Goal: Browse casually: Explore the website without a specific task or goal

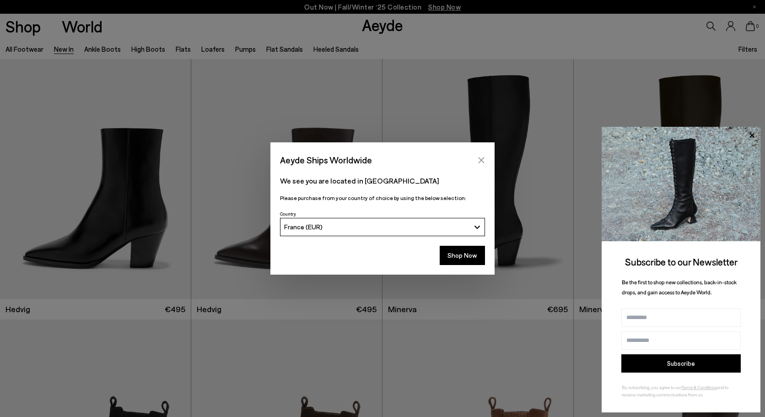
click at [482, 159] on icon "Close" at bounding box center [482, 160] width 6 height 6
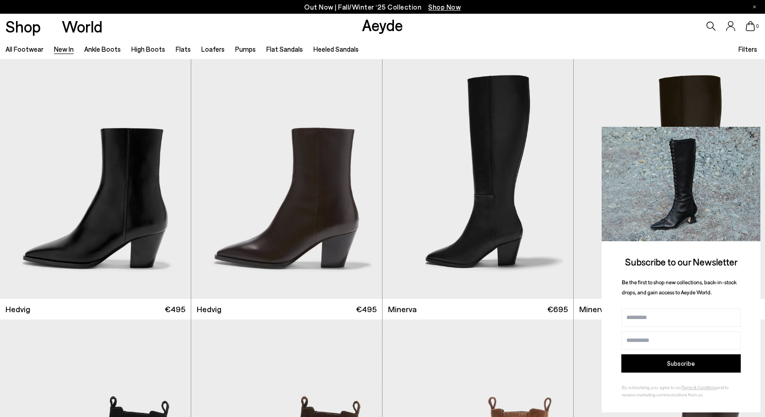
click at [752, 133] on icon at bounding box center [752, 135] width 12 height 12
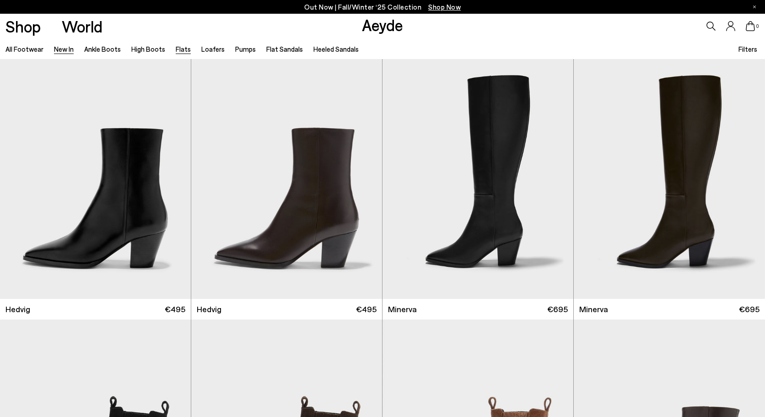
click at [176, 48] on link "Flats" at bounding box center [183, 49] width 15 height 8
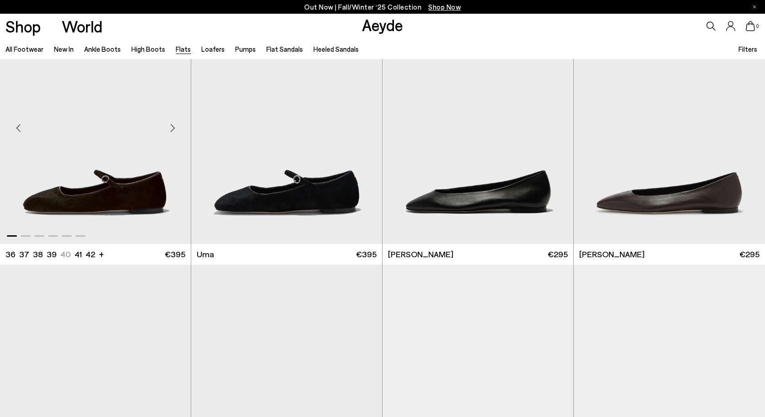
scroll to position [65, 0]
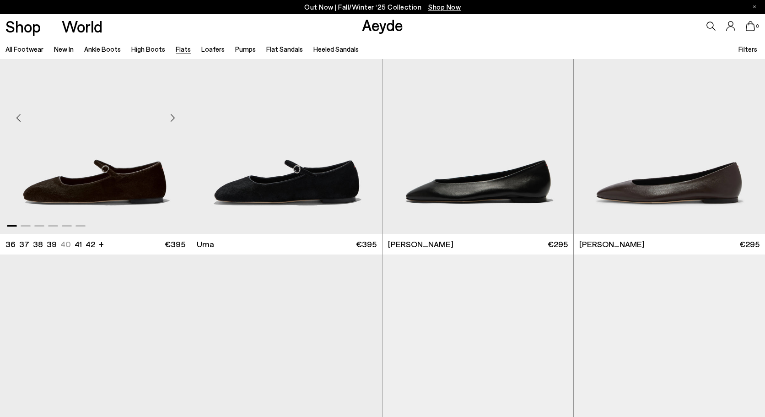
click at [177, 118] on div "Next slide" at bounding box center [172, 117] width 27 height 27
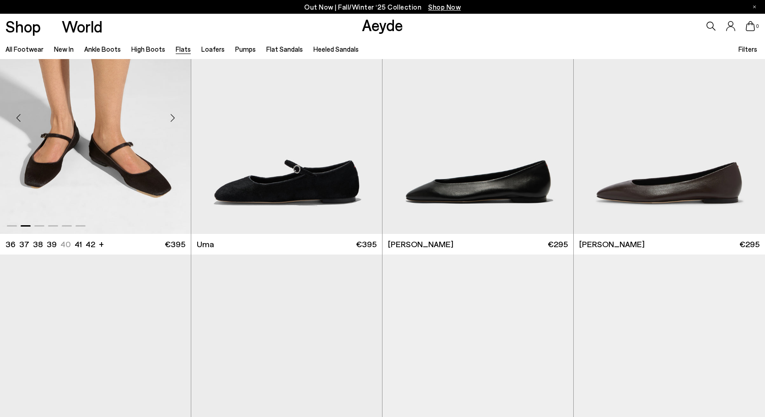
click at [177, 118] on div "Next slide" at bounding box center [172, 117] width 27 height 27
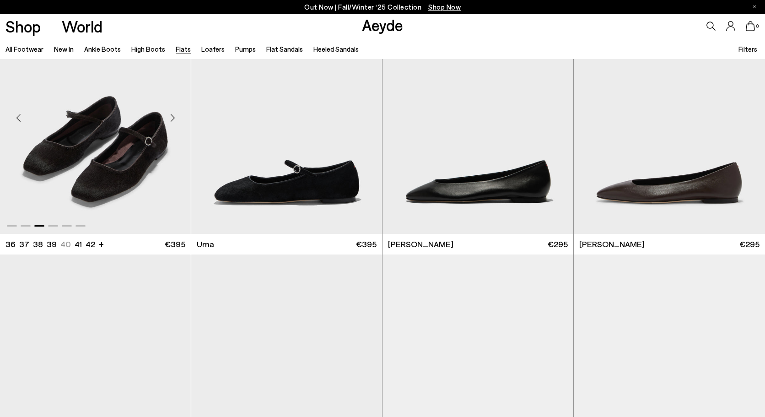
click at [177, 118] on div "Next slide" at bounding box center [172, 117] width 27 height 27
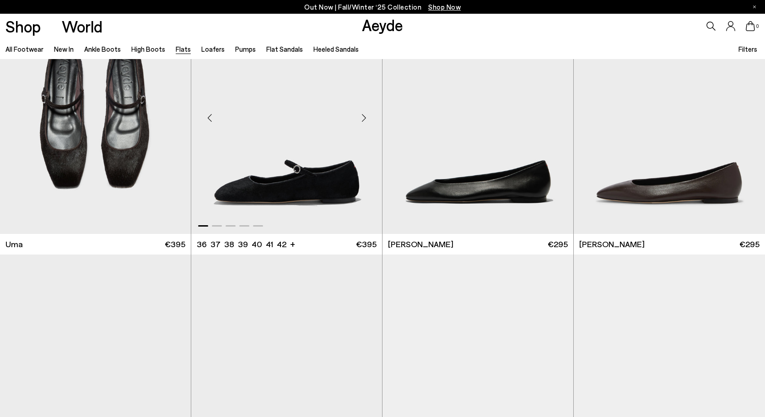
click at [367, 116] on div "Next slide" at bounding box center [363, 117] width 27 height 27
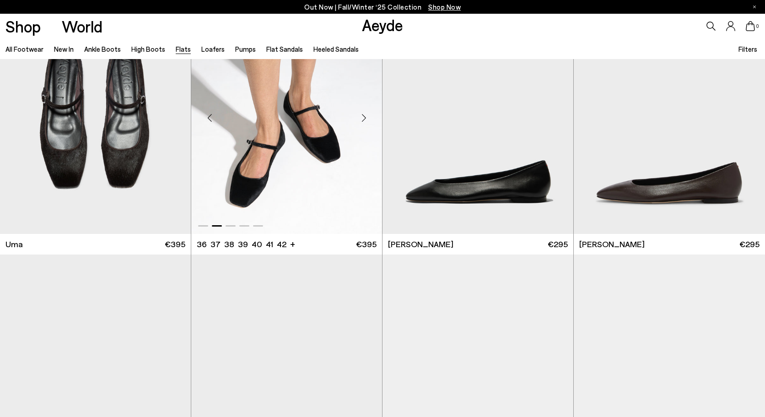
click at [367, 116] on div "Next slide" at bounding box center [363, 117] width 27 height 27
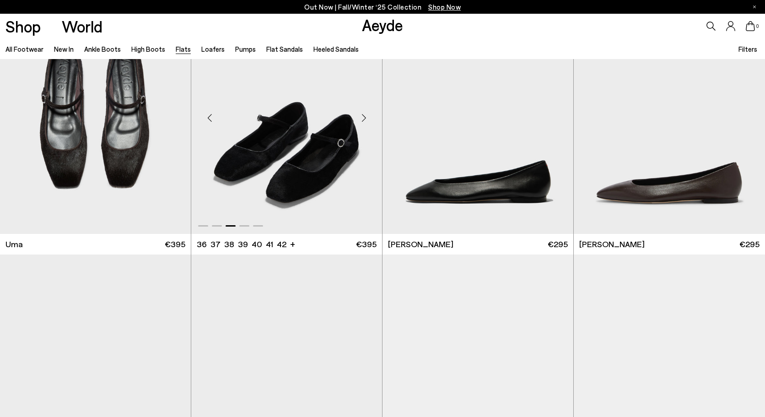
click at [367, 116] on div "Next slide" at bounding box center [363, 117] width 27 height 27
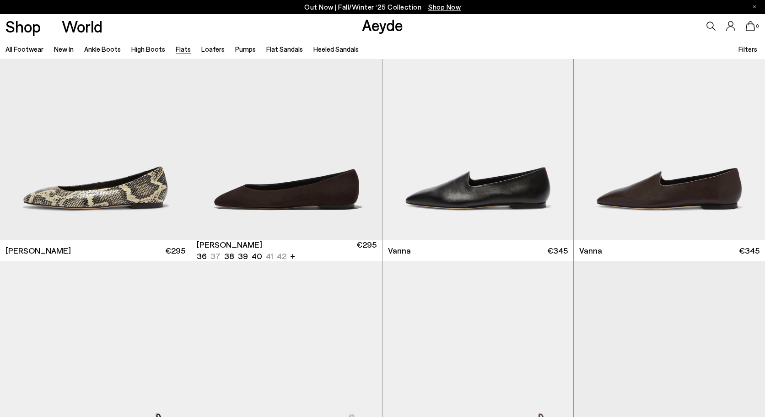
scroll to position [387, 0]
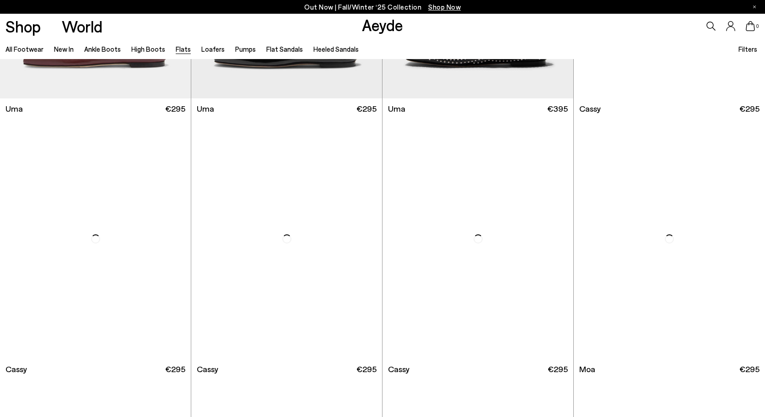
scroll to position [1701, 0]
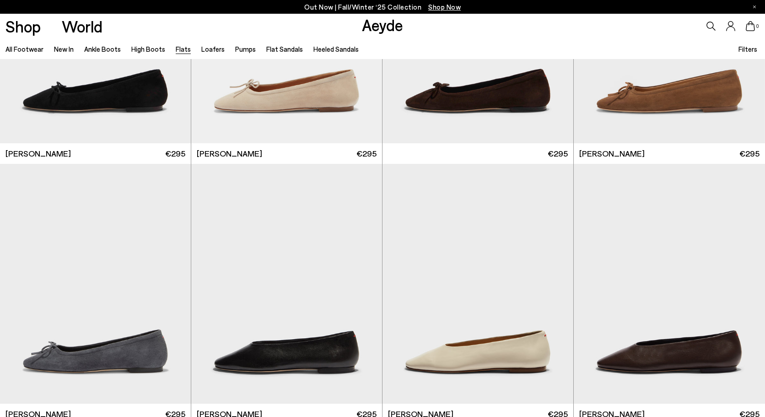
scroll to position [2397, 0]
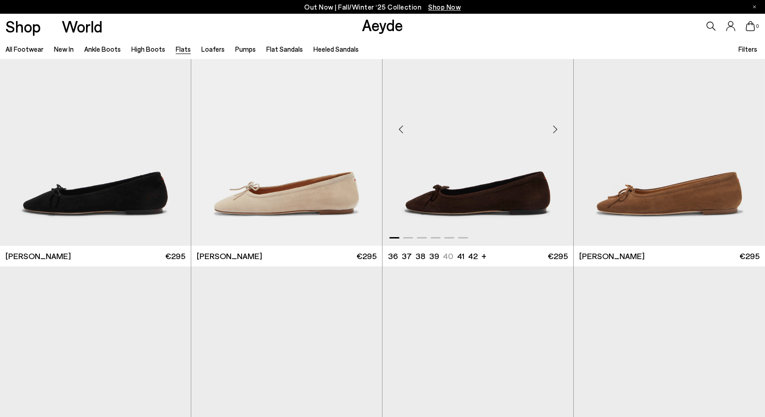
click at [554, 129] on div "Next slide" at bounding box center [554, 128] width 27 height 27
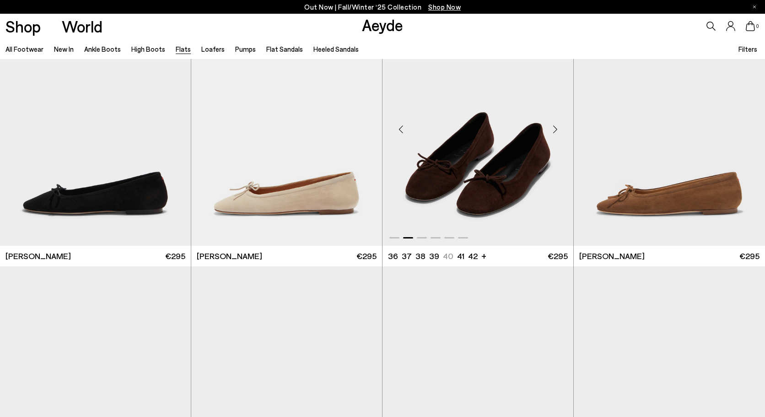
click at [553, 128] on div "Next slide" at bounding box center [554, 128] width 27 height 27
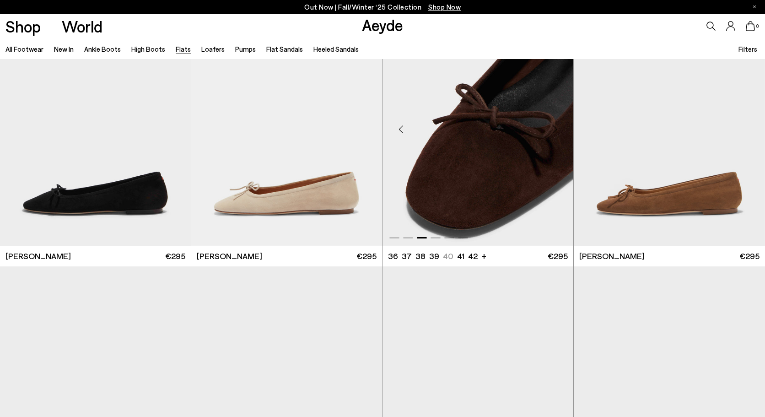
click at [553, 128] on div "Next slide" at bounding box center [554, 128] width 27 height 27
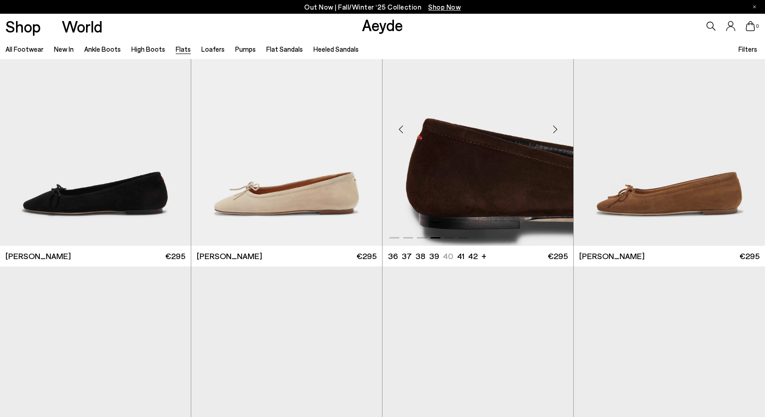
click at [553, 128] on div "Next slide" at bounding box center [554, 128] width 27 height 27
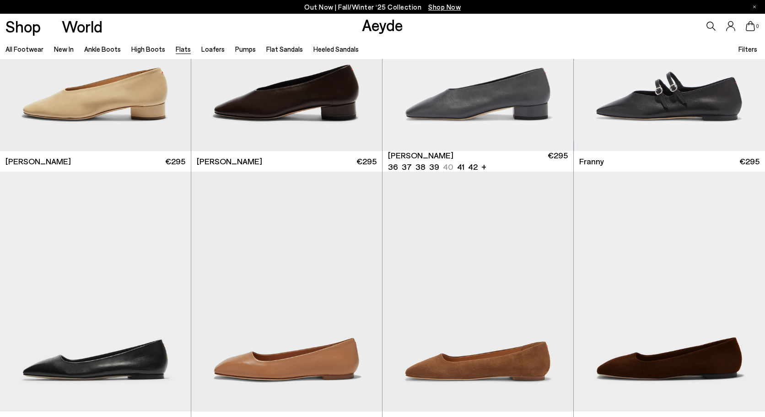
scroll to position [3437, 0]
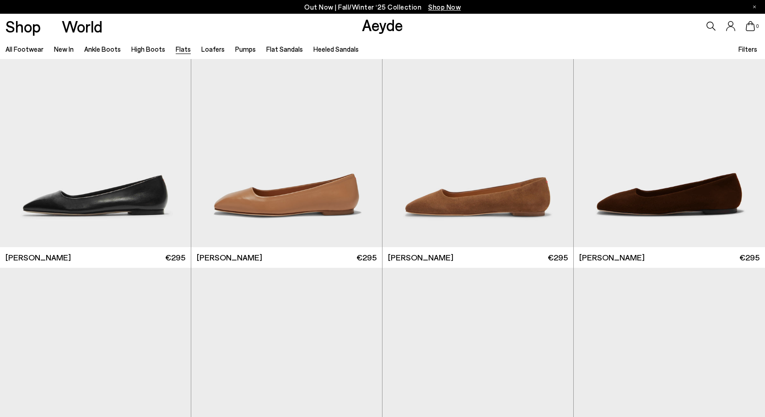
scroll to position [3650, 0]
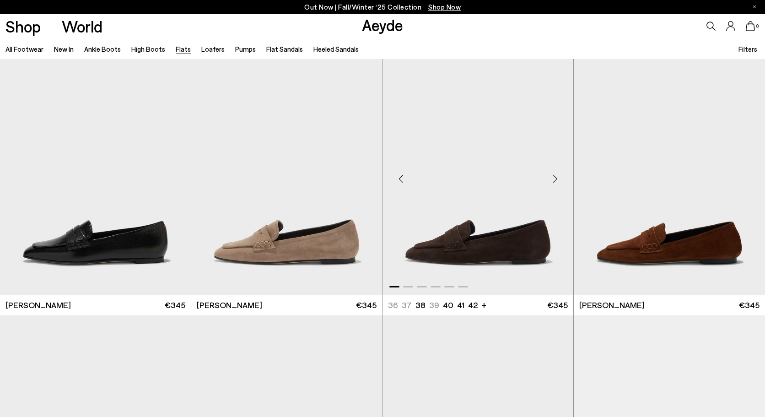
click at [554, 177] on div "Next slide" at bounding box center [554, 178] width 27 height 27
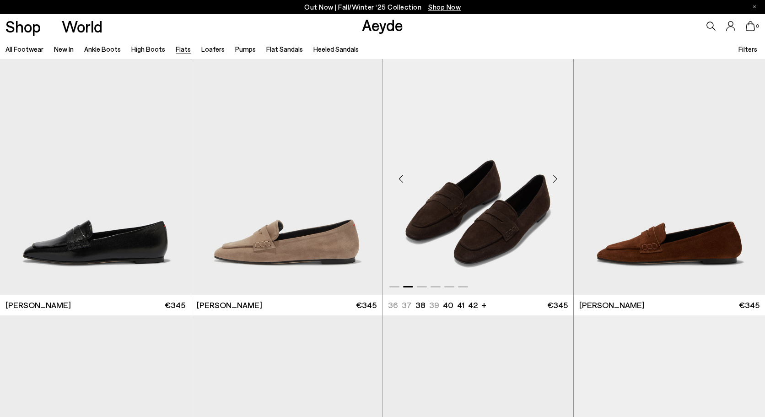
click at [557, 177] on div "Next slide" at bounding box center [554, 178] width 27 height 27
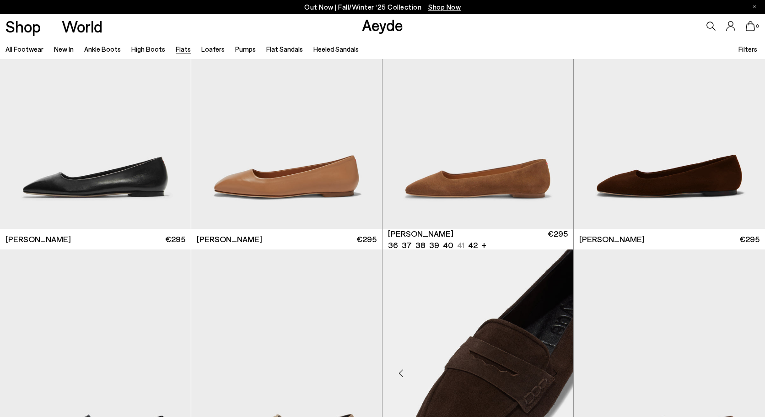
scroll to position [3376, 0]
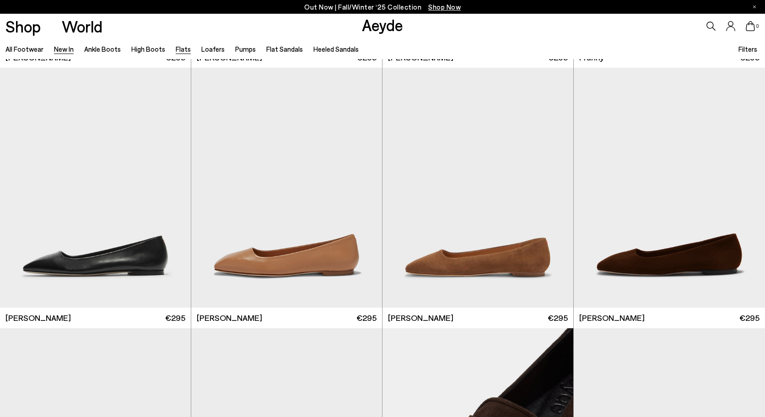
click at [64, 51] on link "New In" at bounding box center [64, 49] width 20 height 8
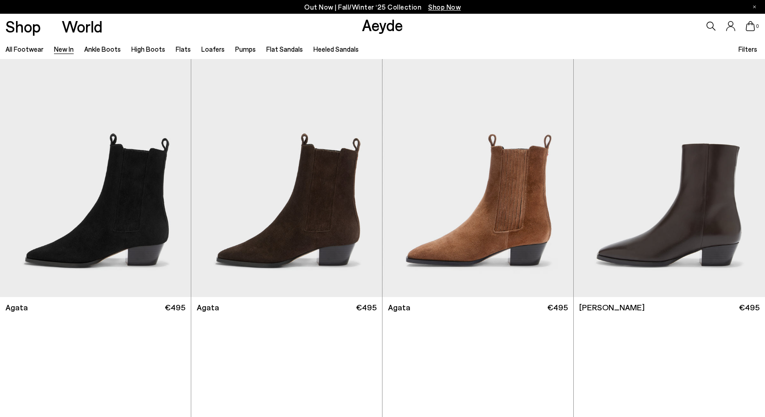
scroll to position [265, 0]
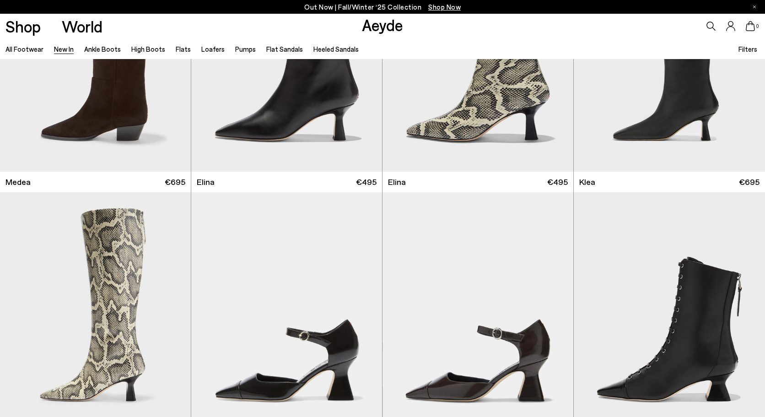
scroll to position [1174, 0]
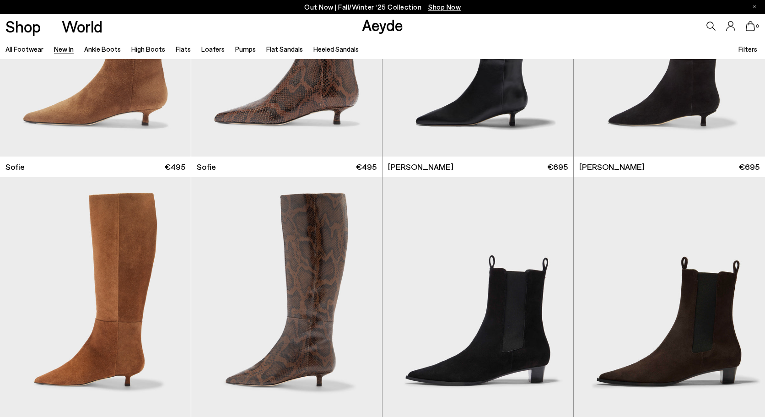
scroll to position [3547, 0]
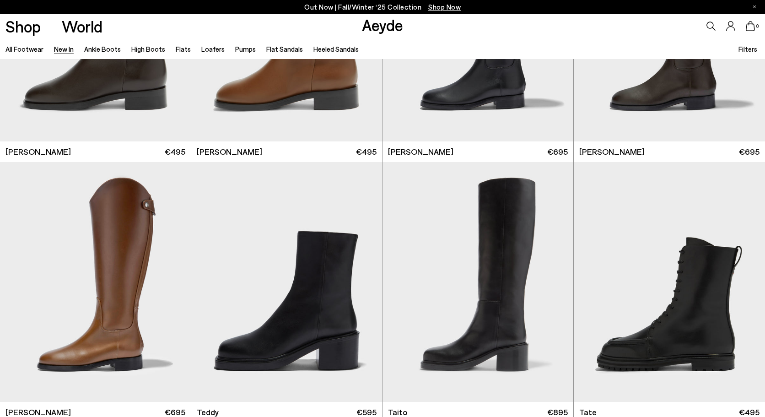
scroll to position [4760, 0]
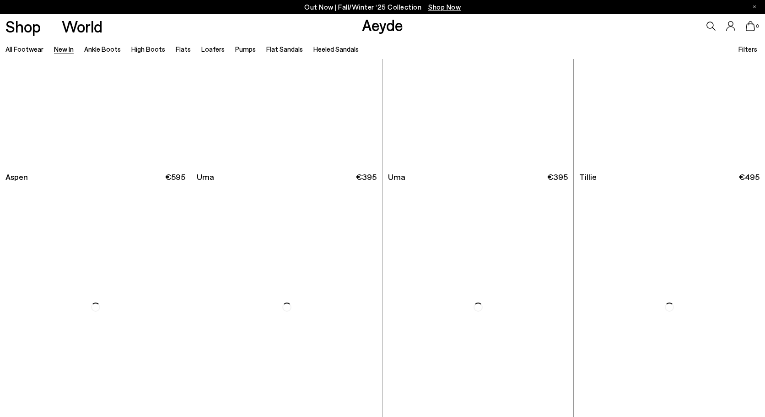
scroll to position [6140, 0]
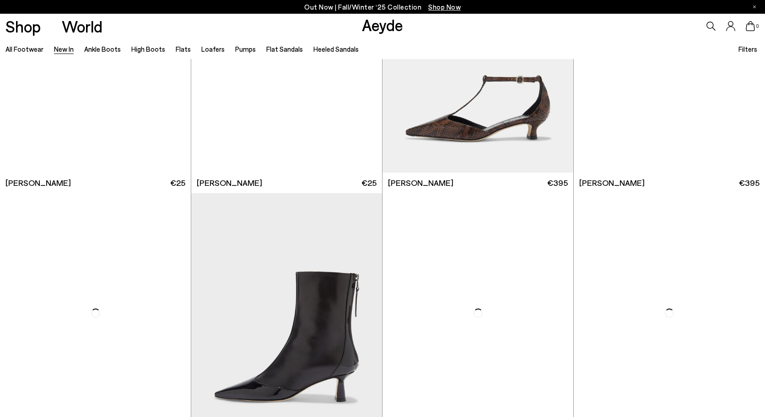
scroll to position [7940, 0]
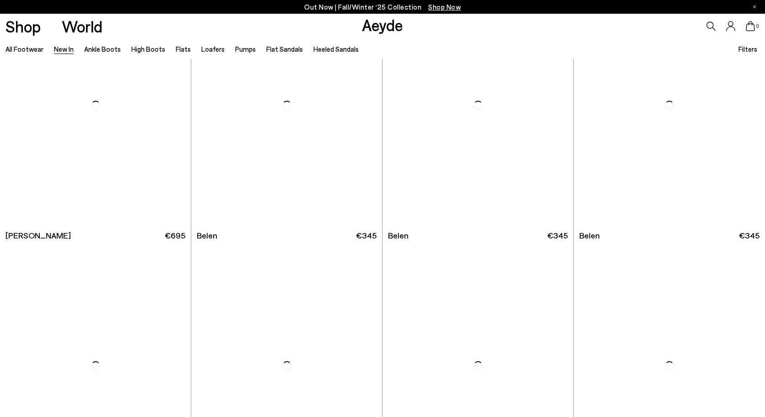
scroll to position [9125, 0]
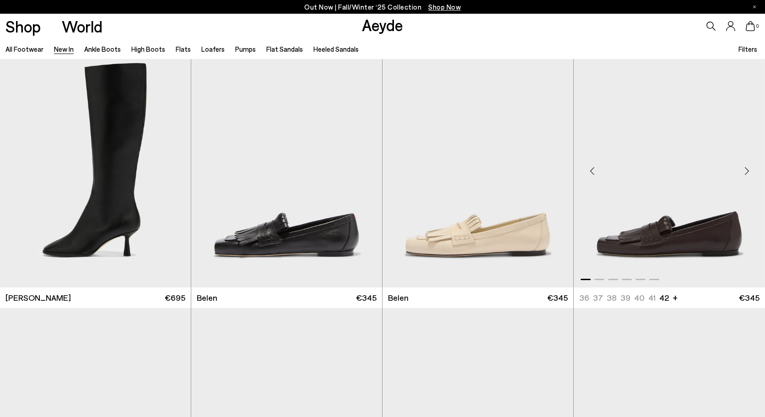
click at [750, 168] on div "Next slide" at bounding box center [746, 170] width 27 height 27
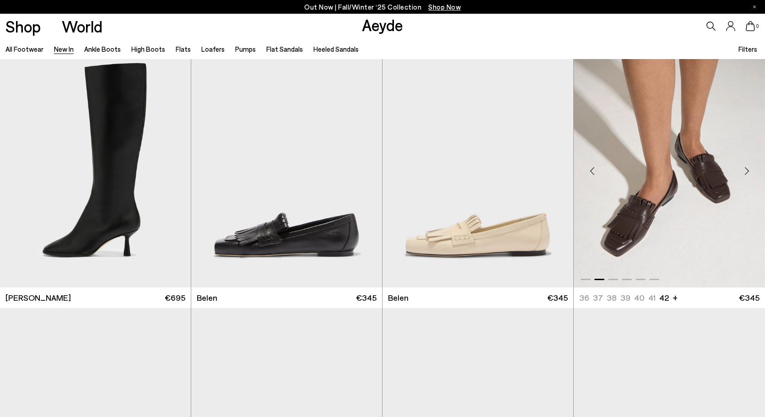
click at [746, 170] on div "Next slide" at bounding box center [746, 170] width 27 height 27
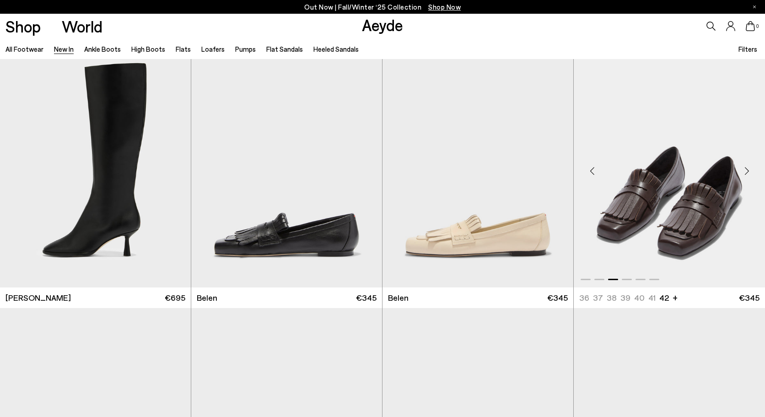
click at [743, 170] on div "Next slide" at bounding box center [746, 170] width 27 height 27
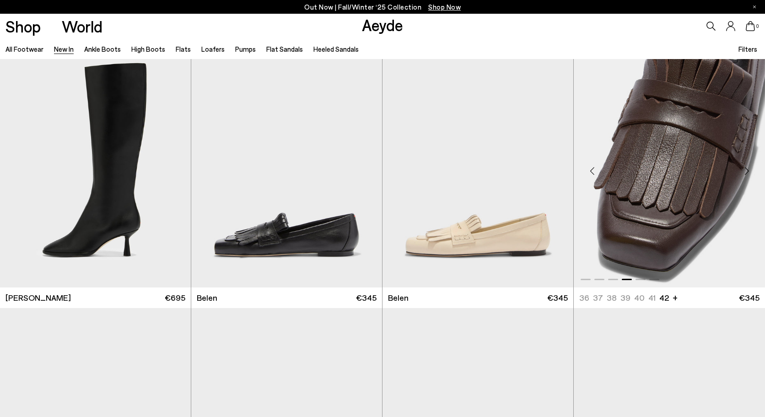
click at [747, 170] on div "Next slide" at bounding box center [746, 170] width 27 height 27
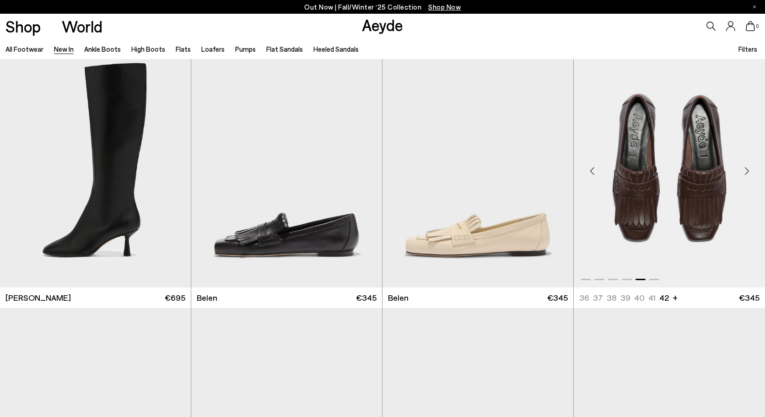
click at [747, 170] on div "Next slide" at bounding box center [746, 170] width 27 height 27
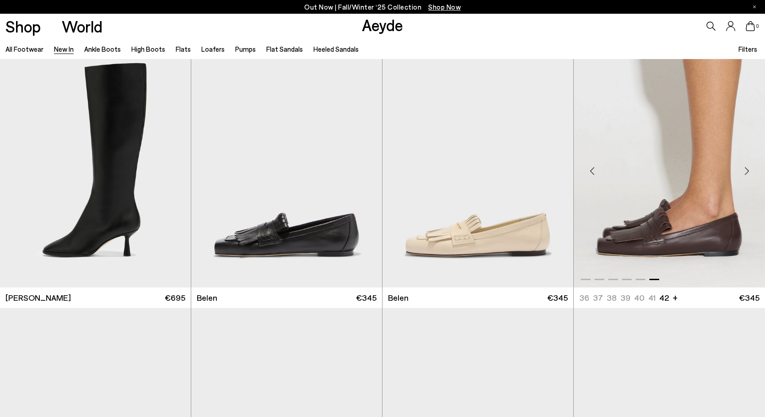
click at [747, 172] on div "Next slide" at bounding box center [746, 170] width 27 height 27
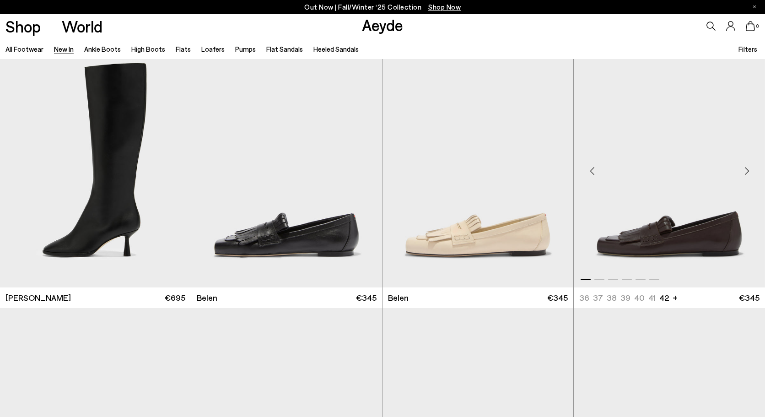
click at [747, 172] on div "Next slide" at bounding box center [746, 170] width 27 height 27
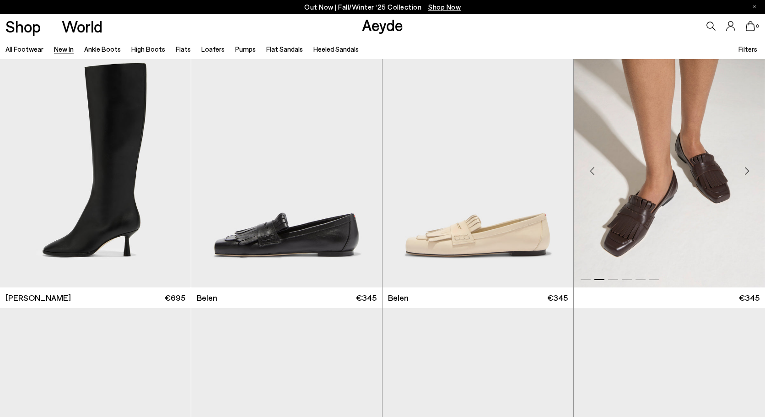
scroll to position [9418, 0]
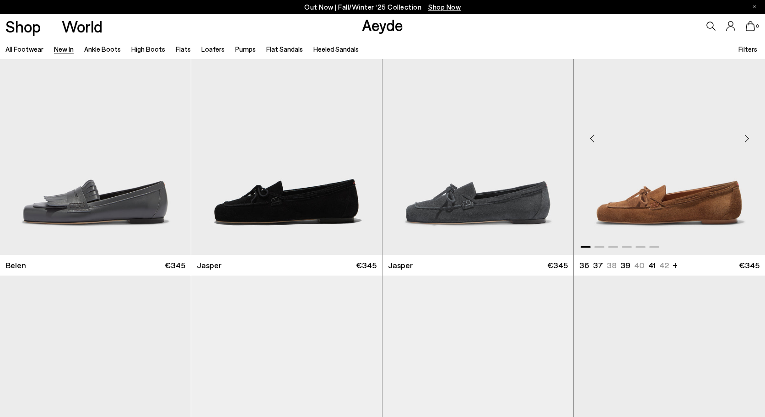
click at [744, 137] on div "Next slide" at bounding box center [746, 138] width 27 height 27
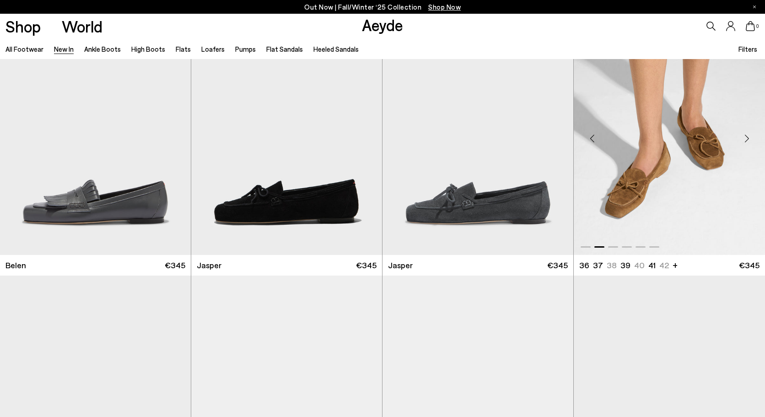
click at [744, 137] on div "Next slide" at bounding box center [746, 138] width 27 height 27
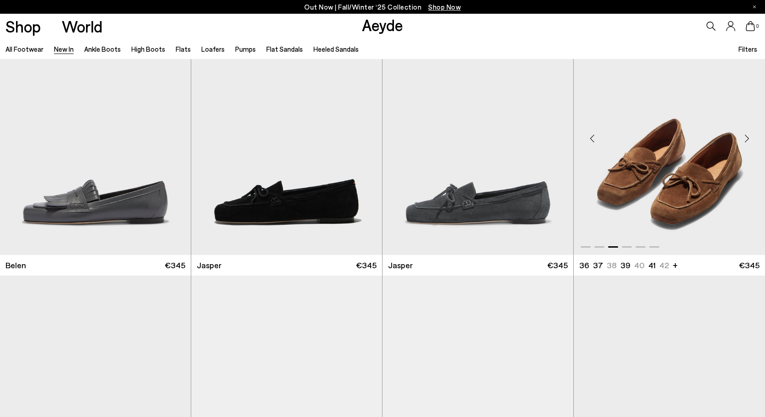
click at [744, 137] on div "Next slide" at bounding box center [746, 138] width 27 height 27
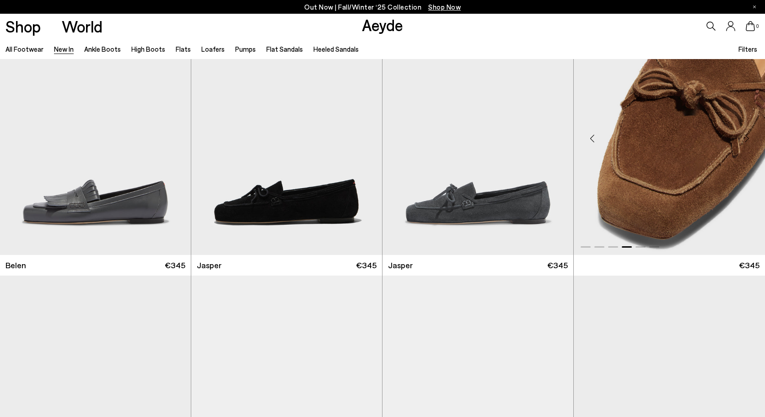
scroll to position [9626, 0]
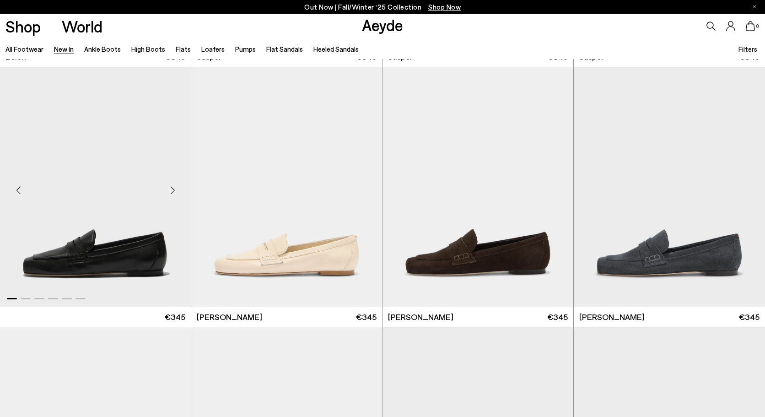
click at [174, 190] on div "Next slide" at bounding box center [172, 190] width 27 height 27
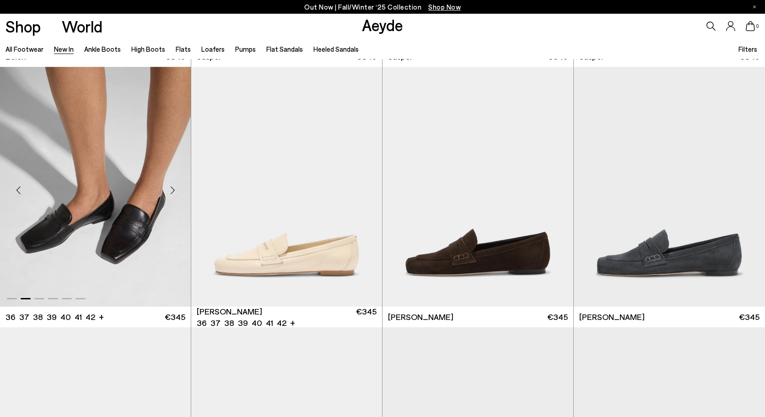
click at [172, 191] on div "Next slide" at bounding box center [172, 190] width 27 height 27
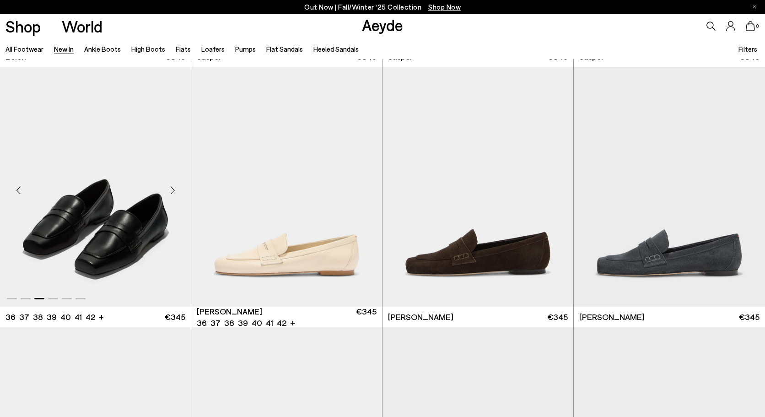
click at [172, 191] on div "Next slide" at bounding box center [172, 190] width 27 height 27
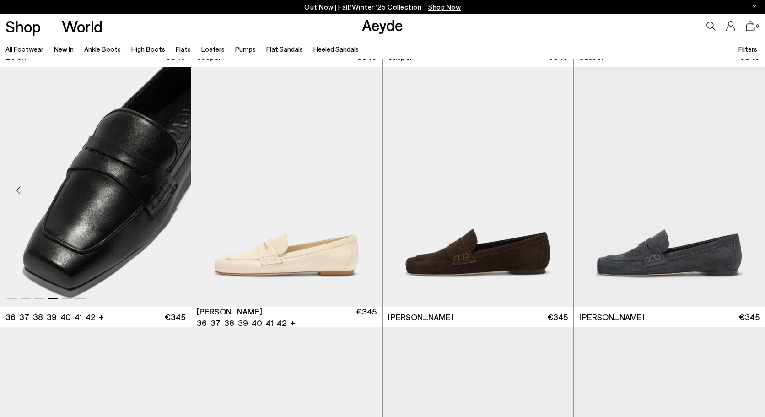
click at [172, 191] on div "Next slide" at bounding box center [172, 190] width 27 height 27
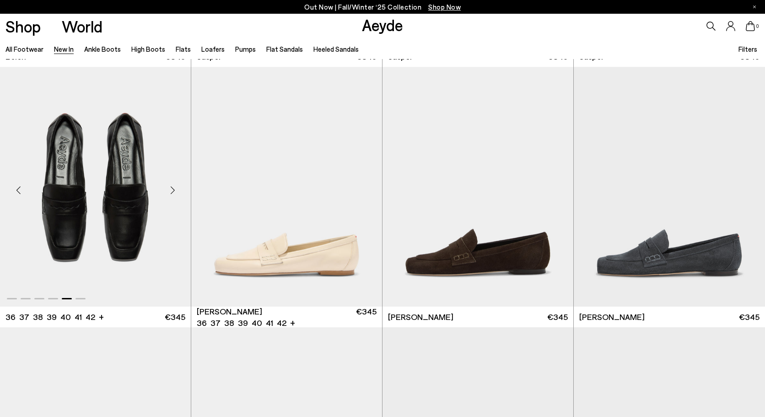
click at [172, 191] on div "Next slide" at bounding box center [172, 190] width 27 height 27
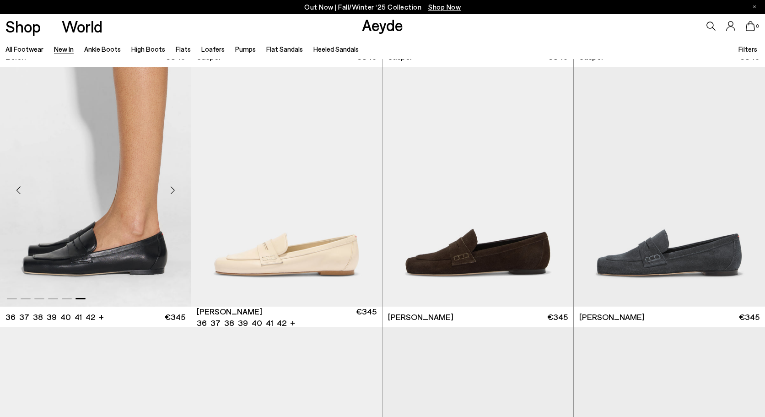
click at [175, 188] on div "Next slide" at bounding box center [172, 190] width 27 height 27
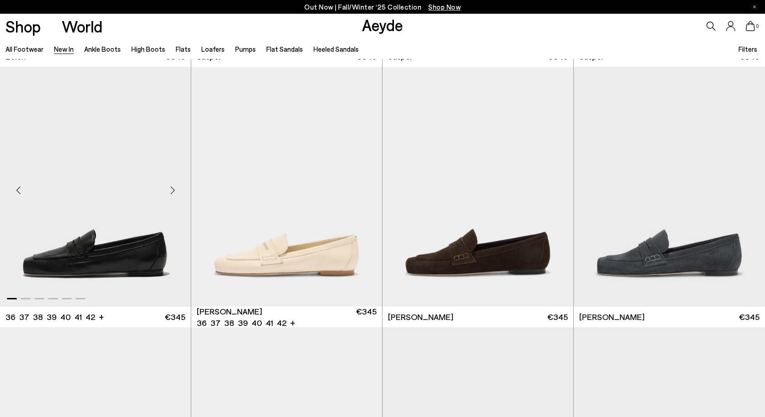
click at [175, 188] on div "Next slide" at bounding box center [172, 190] width 27 height 27
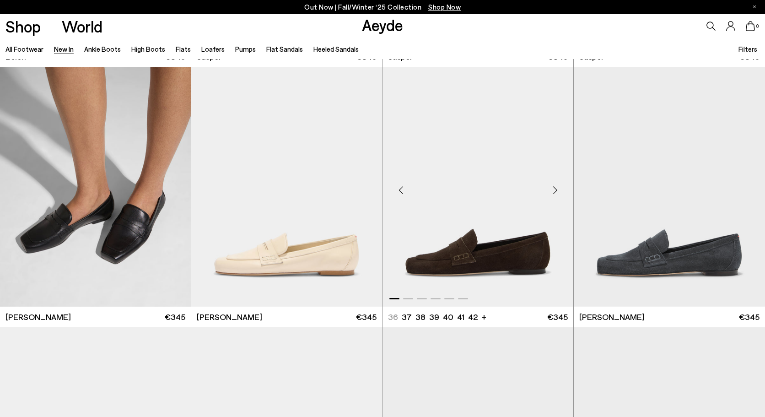
click at [553, 188] on div "Next slide" at bounding box center [554, 190] width 27 height 27
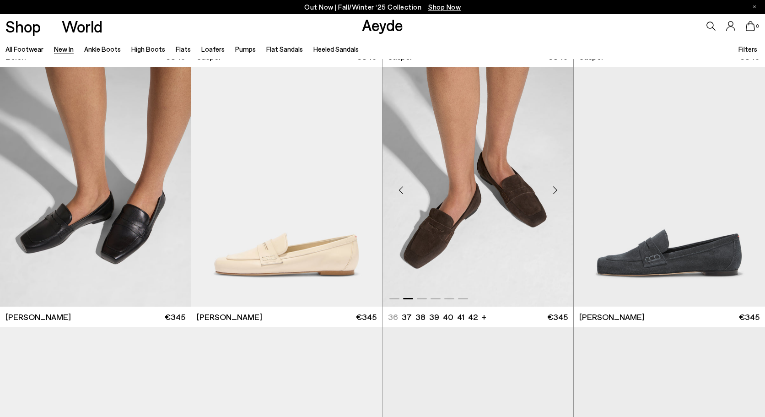
click at [553, 188] on div "Next slide" at bounding box center [554, 190] width 27 height 27
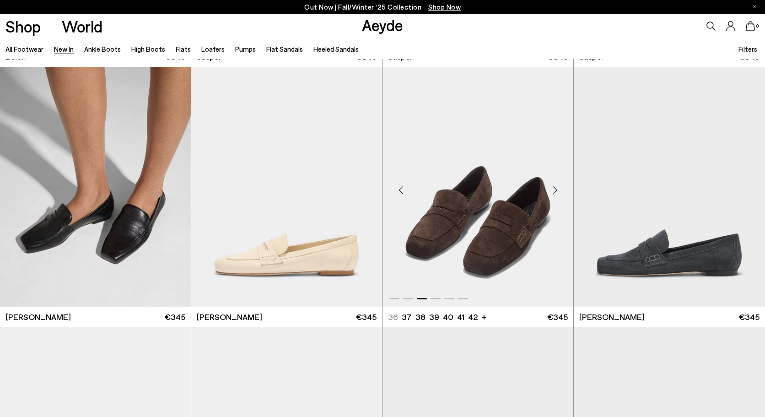
click at [553, 188] on div "Next slide" at bounding box center [554, 190] width 27 height 27
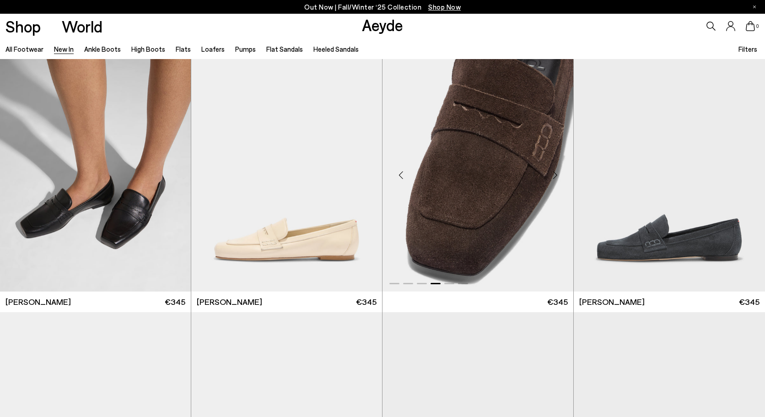
scroll to position [10065, 0]
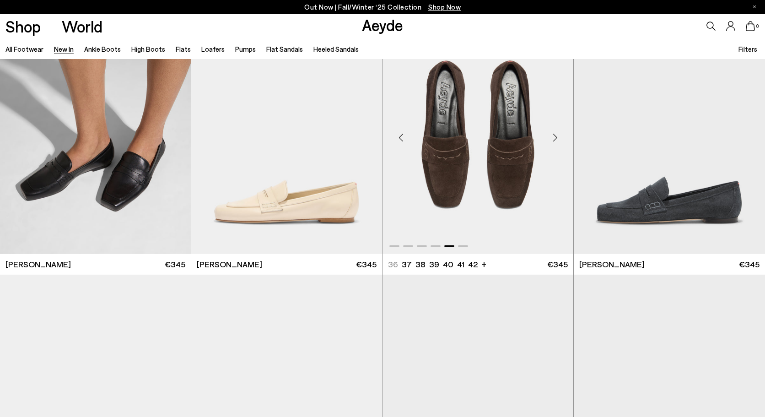
click at [555, 137] on div "Next slide" at bounding box center [554, 137] width 27 height 27
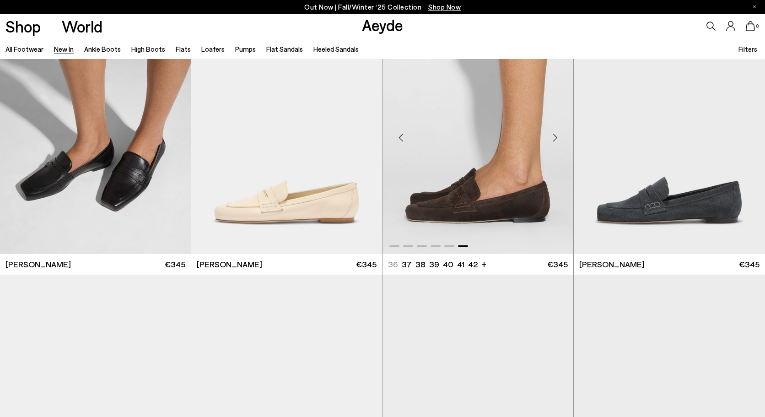
click at [556, 135] on div "Next slide" at bounding box center [554, 137] width 27 height 27
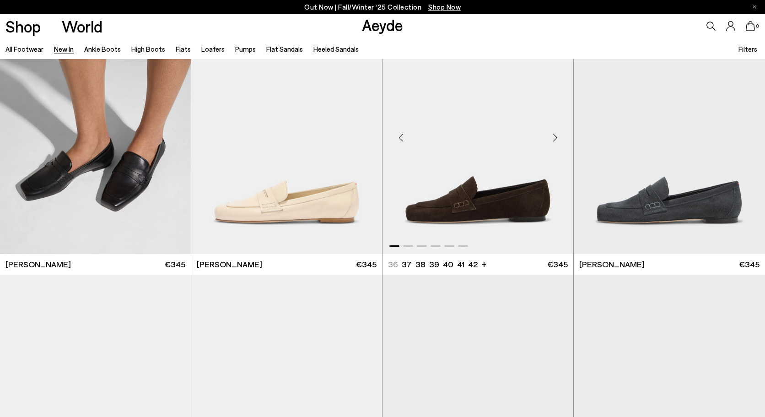
click at [556, 135] on div "Next slide" at bounding box center [554, 137] width 27 height 27
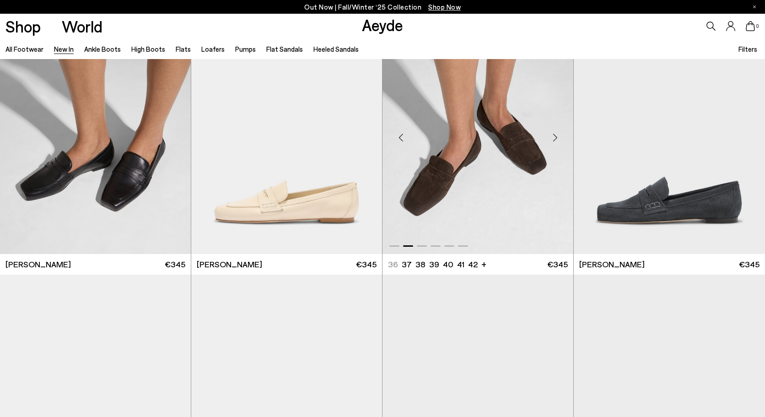
click at [556, 135] on div "Next slide" at bounding box center [554, 137] width 27 height 27
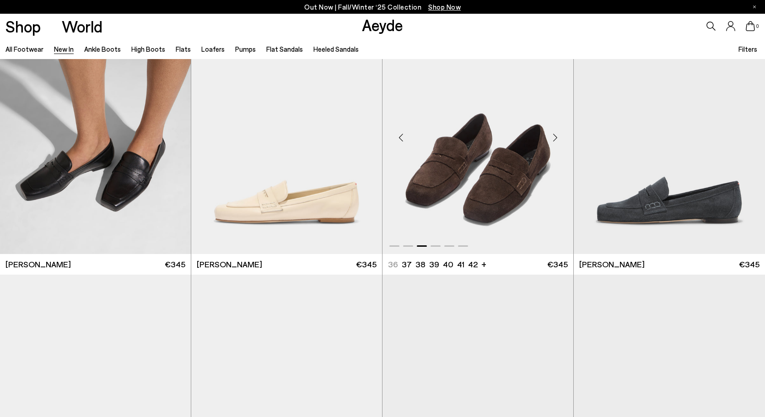
click at [556, 135] on div "Next slide" at bounding box center [554, 137] width 27 height 27
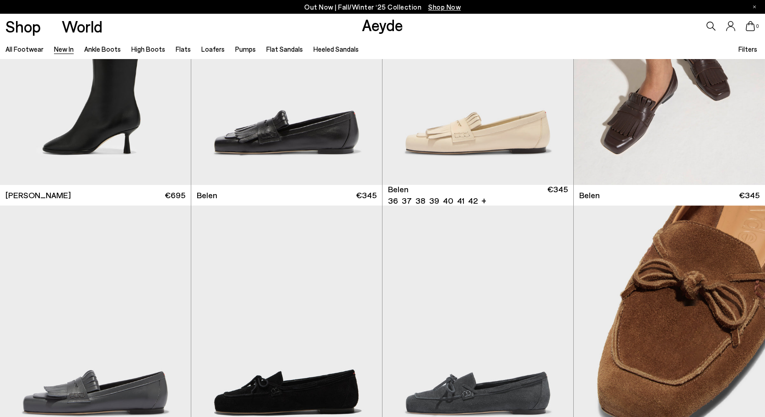
scroll to position [9130, 0]
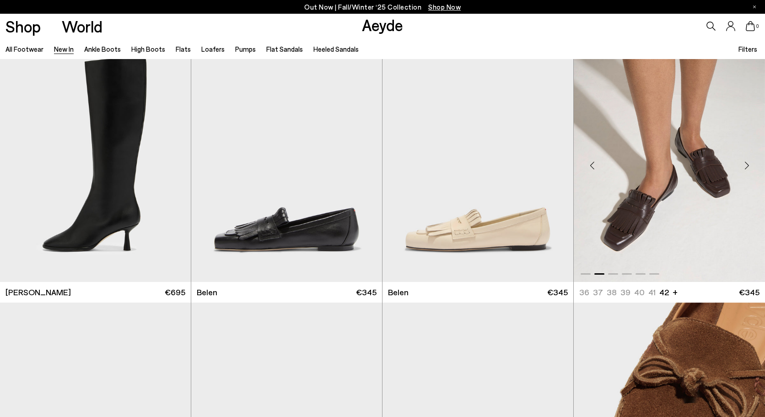
click at [747, 162] on div "Next slide" at bounding box center [746, 165] width 27 height 27
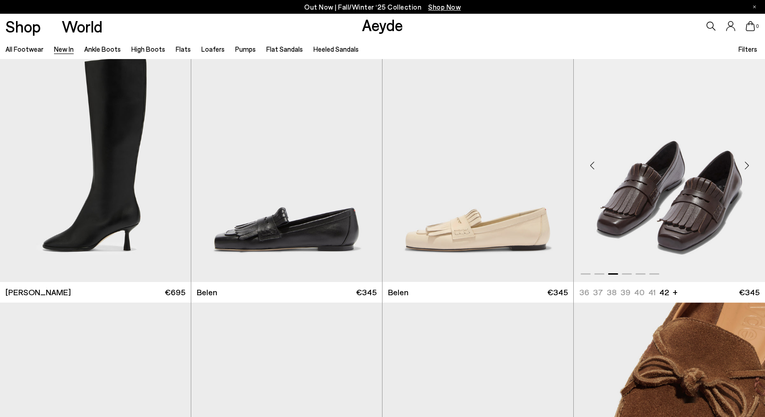
click at [747, 162] on div "Next slide" at bounding box center [746, 165] width 27 height 27
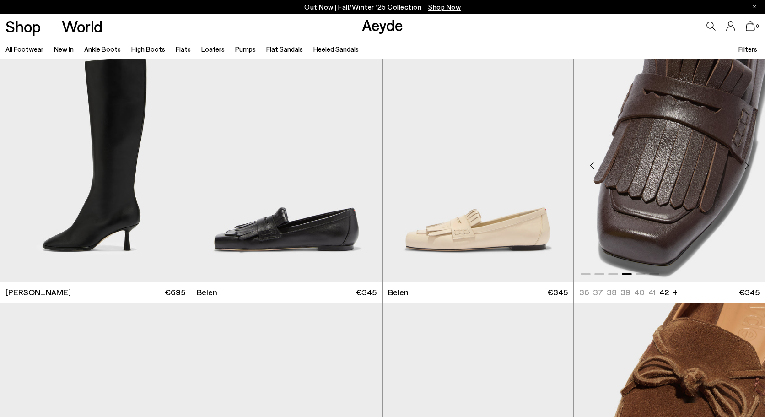
click at [747, 162] on div "Next slide" at bounding box center [746, 165] width 27 height 27
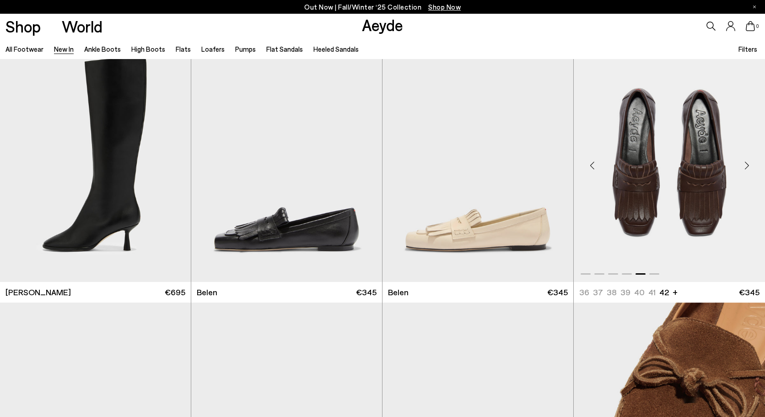
click at [747, 162] on div "Next slide" at bounding box center [746, 165] width 27 height 27
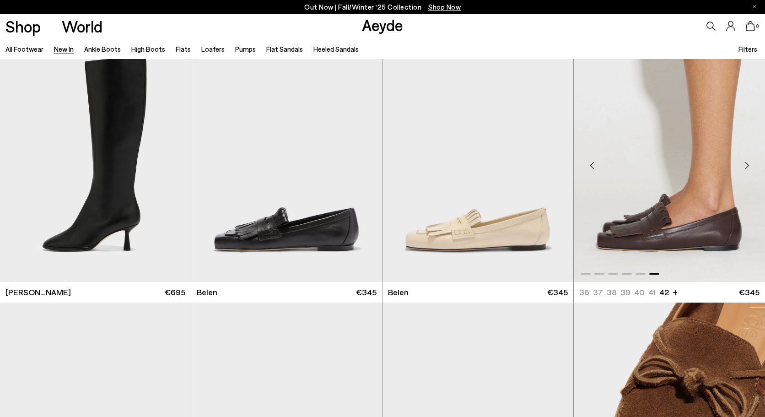
click at [747, 162] on div "Next slide" at bounding box center [746, 165] width 27 height 27
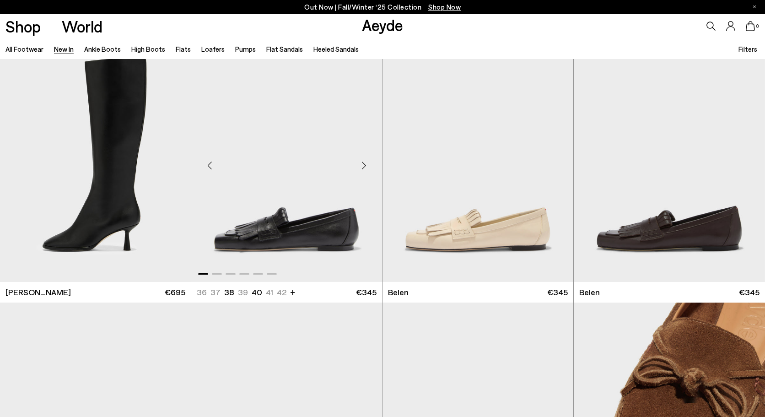
click at [361, 162] on div "Next slide" at bounding box center [363, 165] width 27 height 27
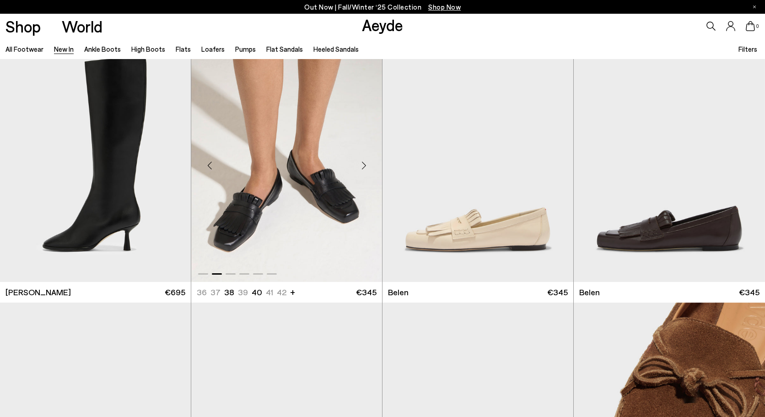
click at [361, 162] on div "Next slide" at bounding box center [363, 165] width 27 height 27
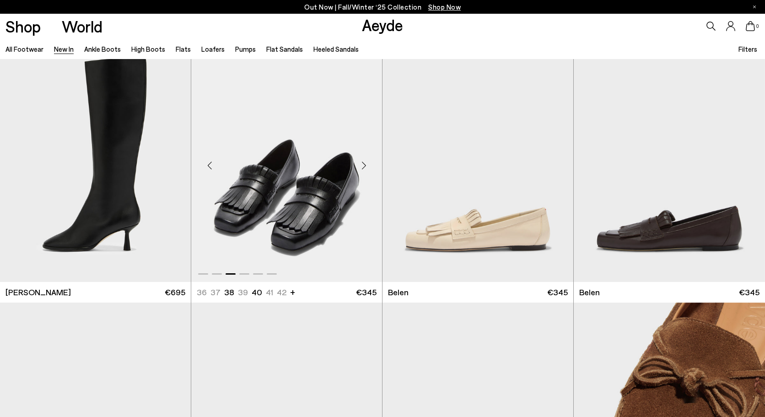
click at [361, 162] on div "Next slide" at bounding box center [363, 165] width 27 height 27
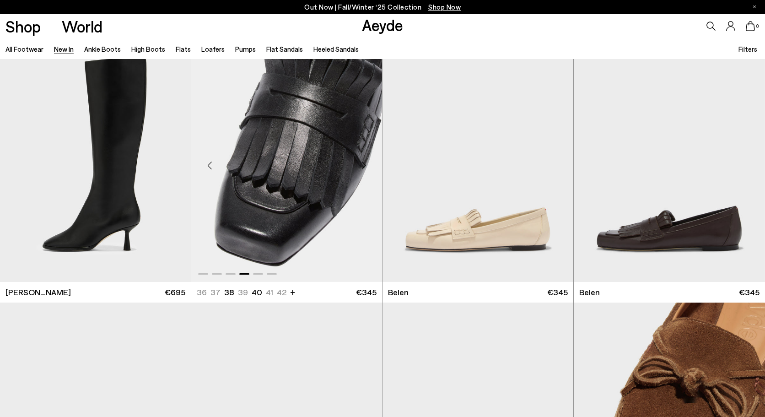
click at [361, 162] on div "Next slide" at bounding box center [363, 165] width 27 height 27
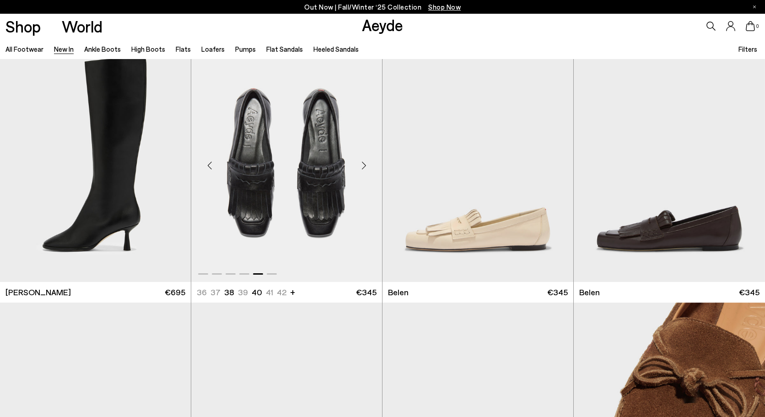
click at [361, 162] on div "Next slide" at bounding box center [363, 165] width 27 height 27
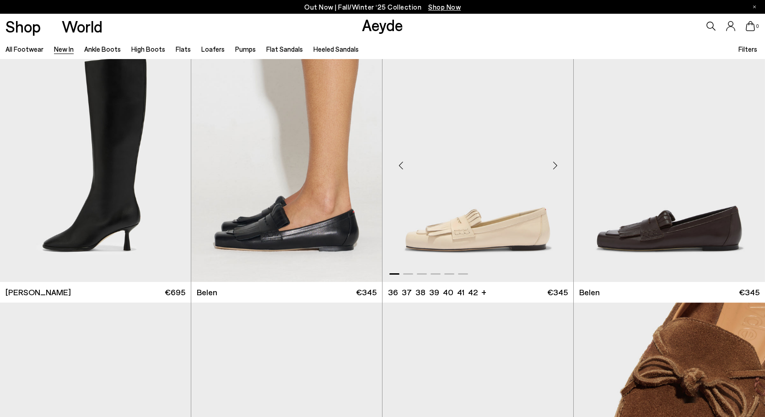
click at [557, 164] on div "Next slide" at bounding box center [554, 165] width 27 height 27
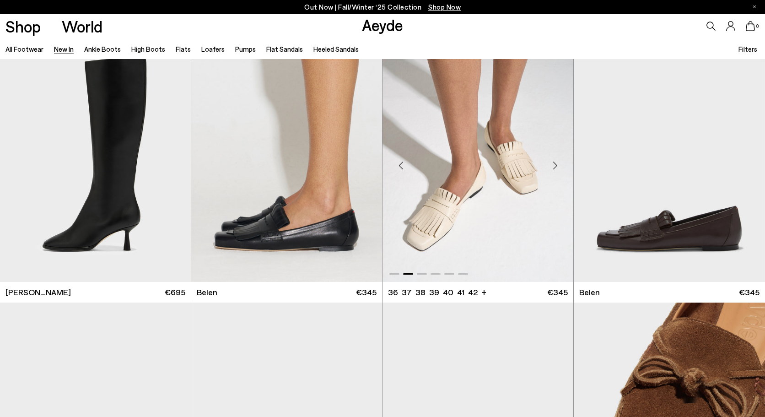
click at [557, 164] on div "Next slide" at bounding box center [554, 165] width 27 height 27
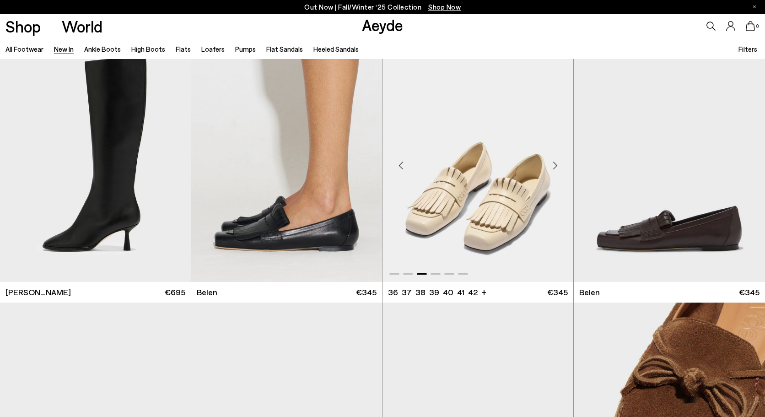
click at [557, 164] on div "Next slide" at bounding box center [554, 165] width 27 height 27
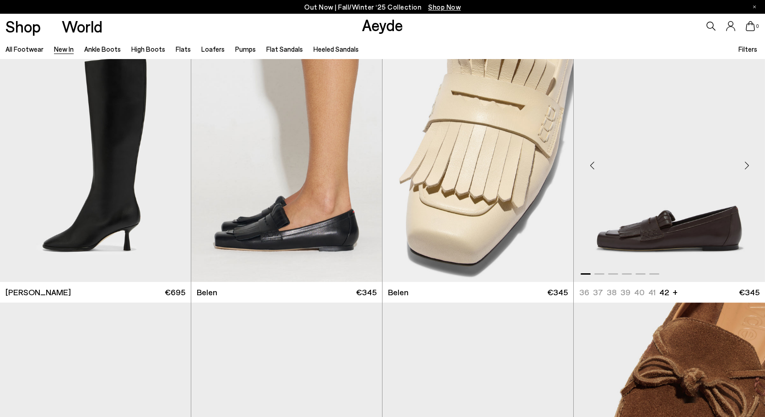
click at [745, 165] on div "Next slide" at bounding box center [746, 165] width 27 height 27
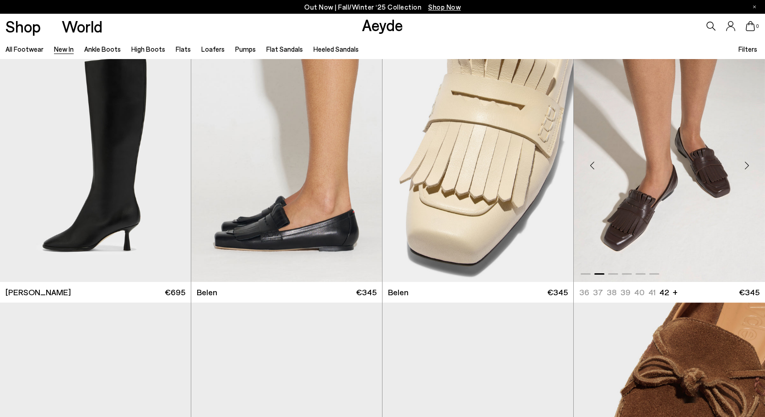
click at [745, 165] on div "Next slide" at bounding box center [746, 165] width 27 height 27
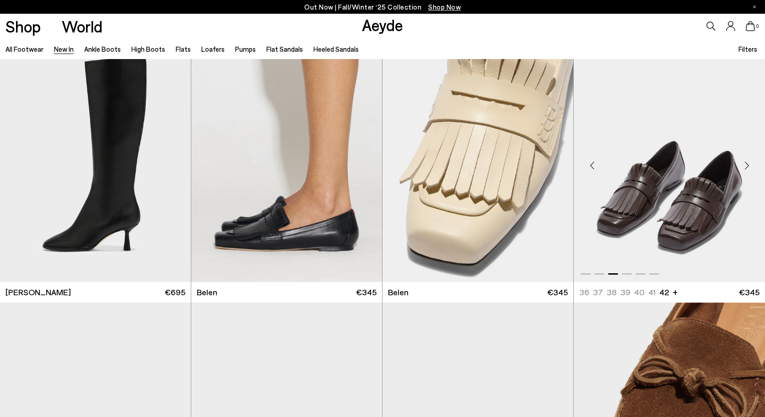
click at [745, 165] on div "Next slide" at bounding box center [746, 165] width 27 height 27
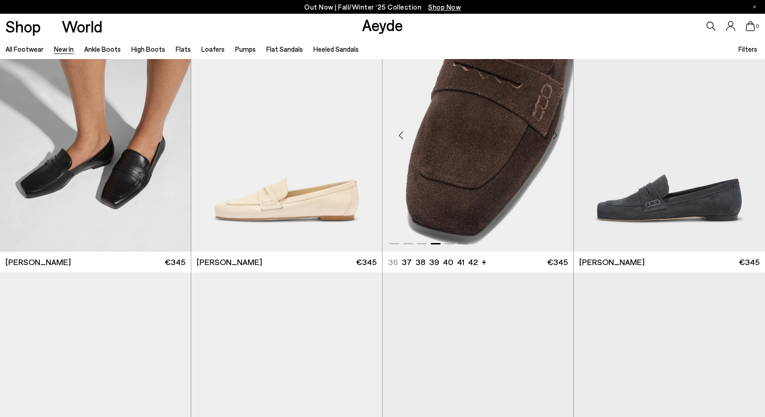
scroll to position [9631, 0]
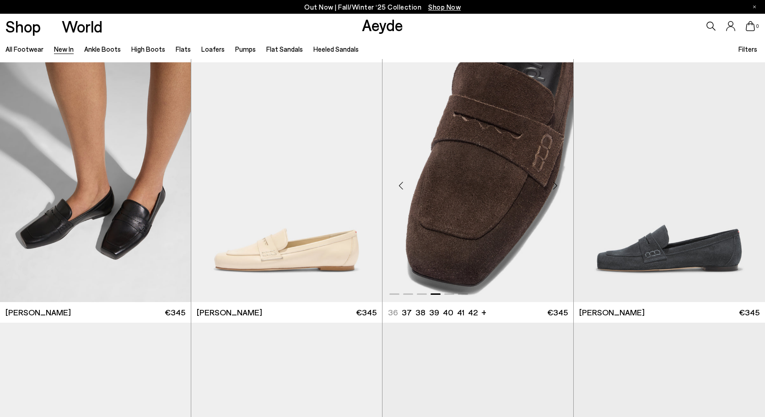
click at [554, 183] on div "Next slide" at bounding box center [554, 185] width 27 height 27
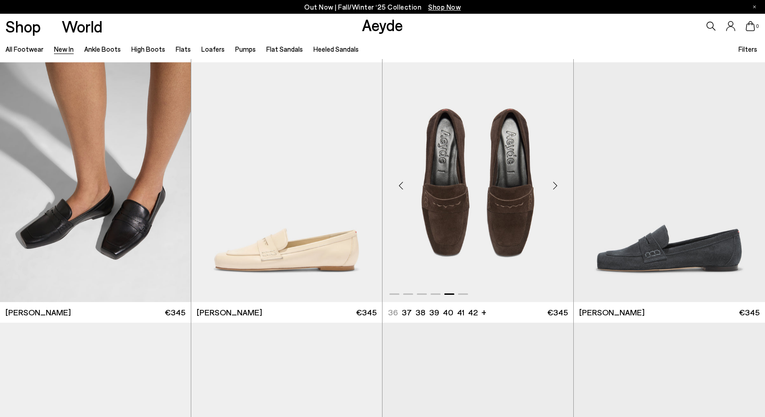
click at [554, 183] on div "Next slide" at bounding box center [554, 185] width 27 height 27
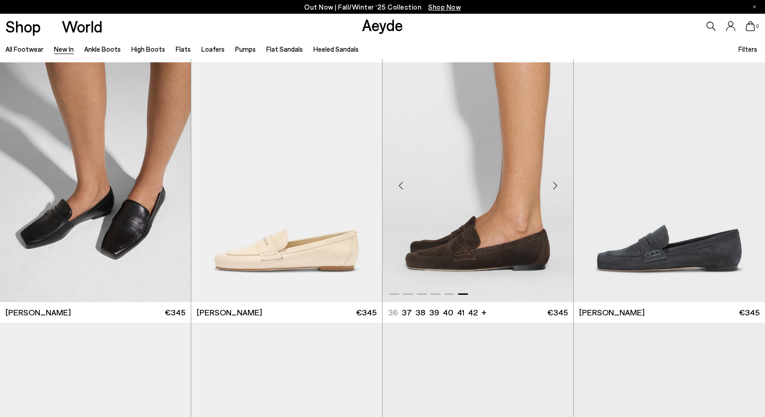
click at [554, 183] on div "Next slide" at bounding box center [554, 185] width 27 height 27
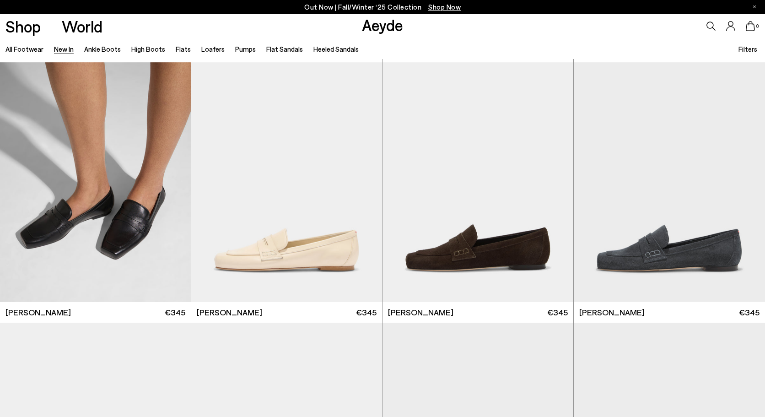
scroll to position [9090, 0]
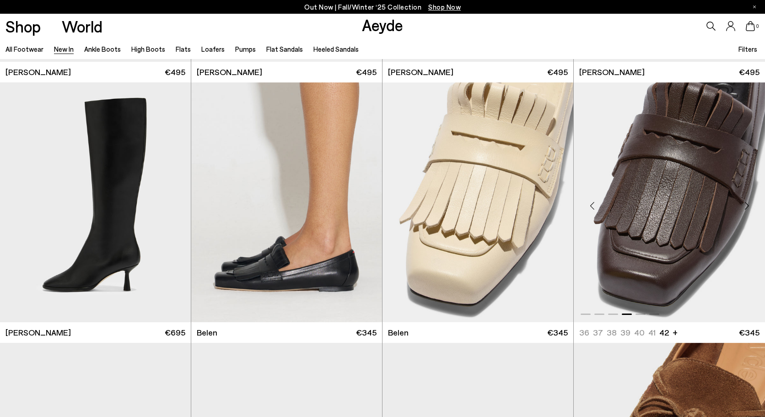
click at [748, 204] on div "Next slide" at bounding box center [746, 205] width 27 height 27
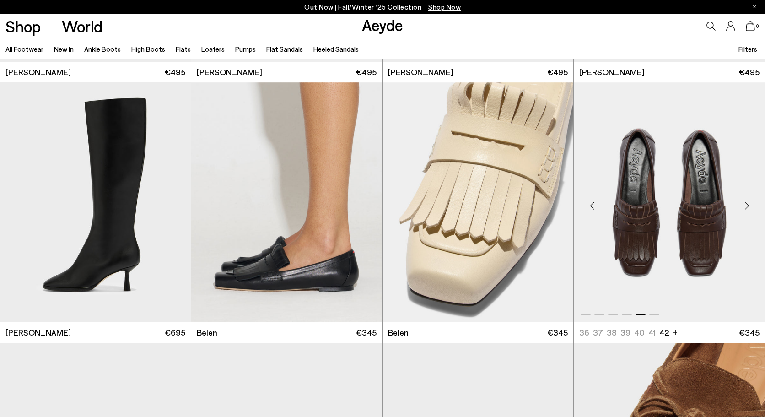
click at [748, 204] on div "Next slide" at bounding box center [746, 205] width 27 height 27
